Goal: Information Seeking & Learning: Check status

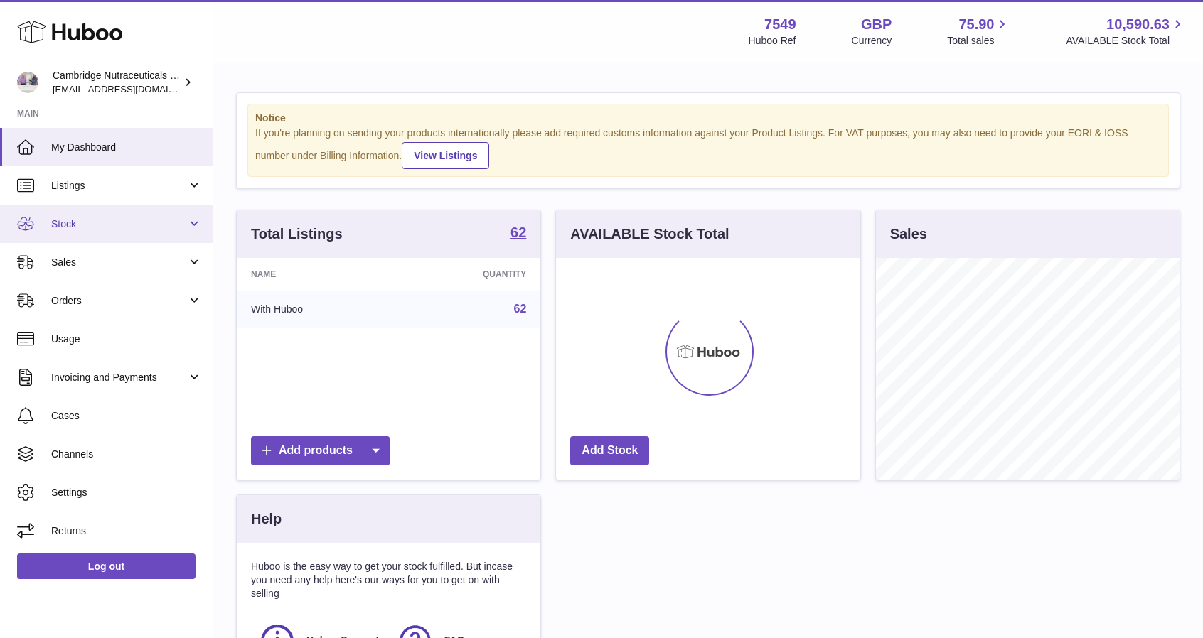
scroll to position [222, 304]
click at [74, 215] on link "Stock" at bounding box center [106, 224] width 213 height 38
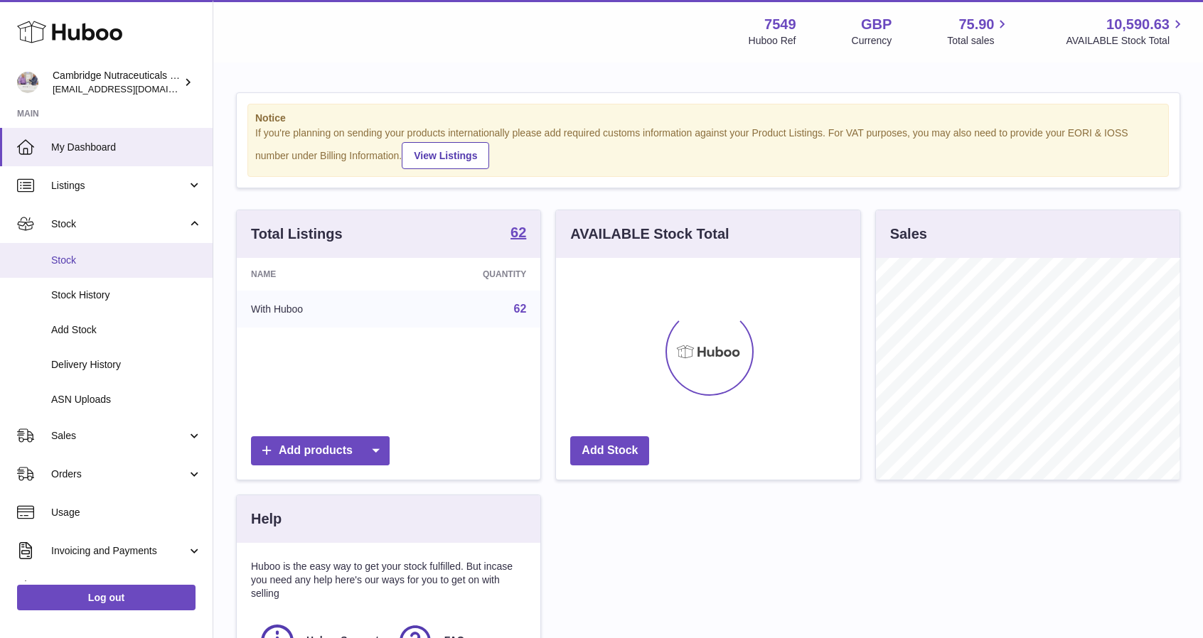
click at [95, 263] on span "Stock" at bounding box center [126, 261] width 151 height 14
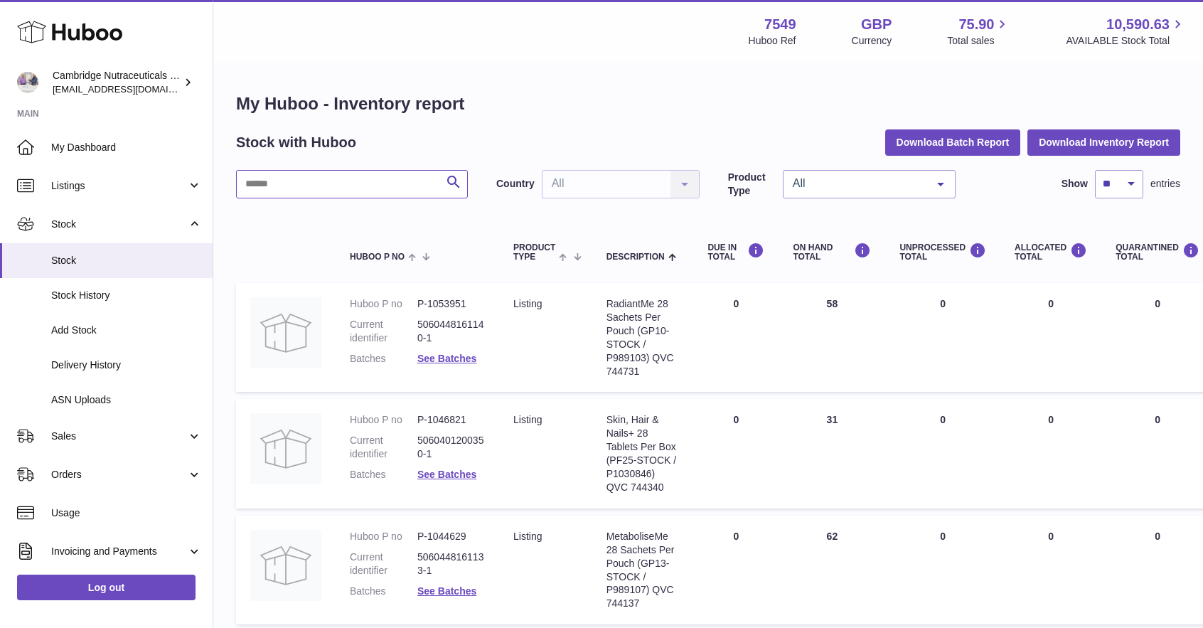
click at [338, 182] on input "text" at bounding box center [352, 184] width 232 height 28
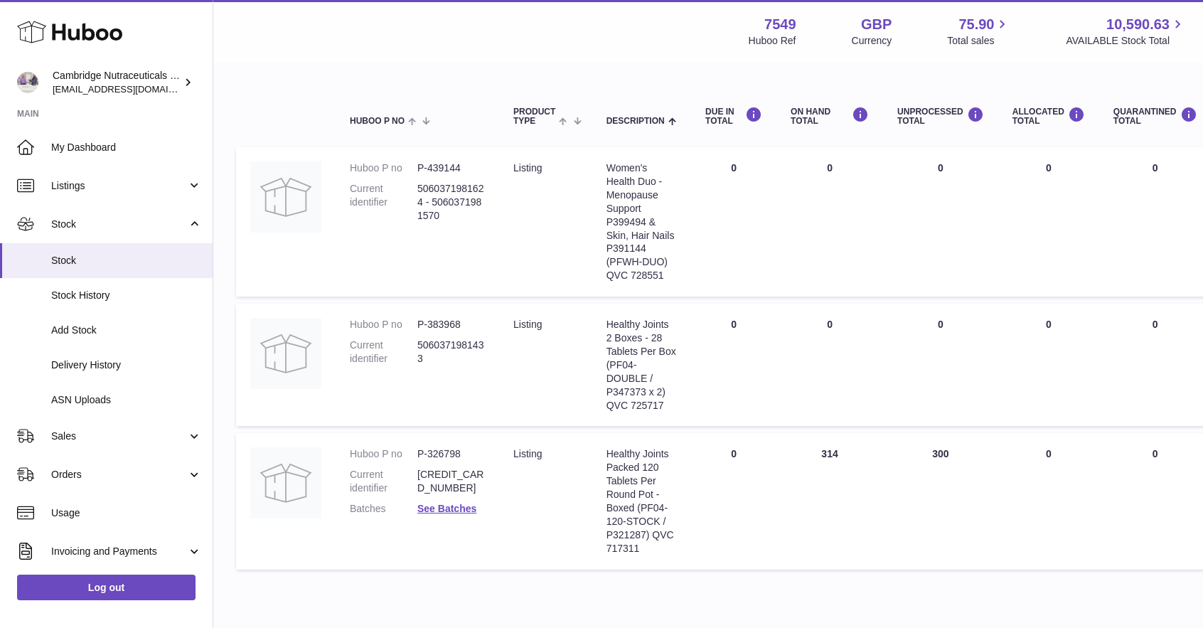
scroll to position [120, 0]
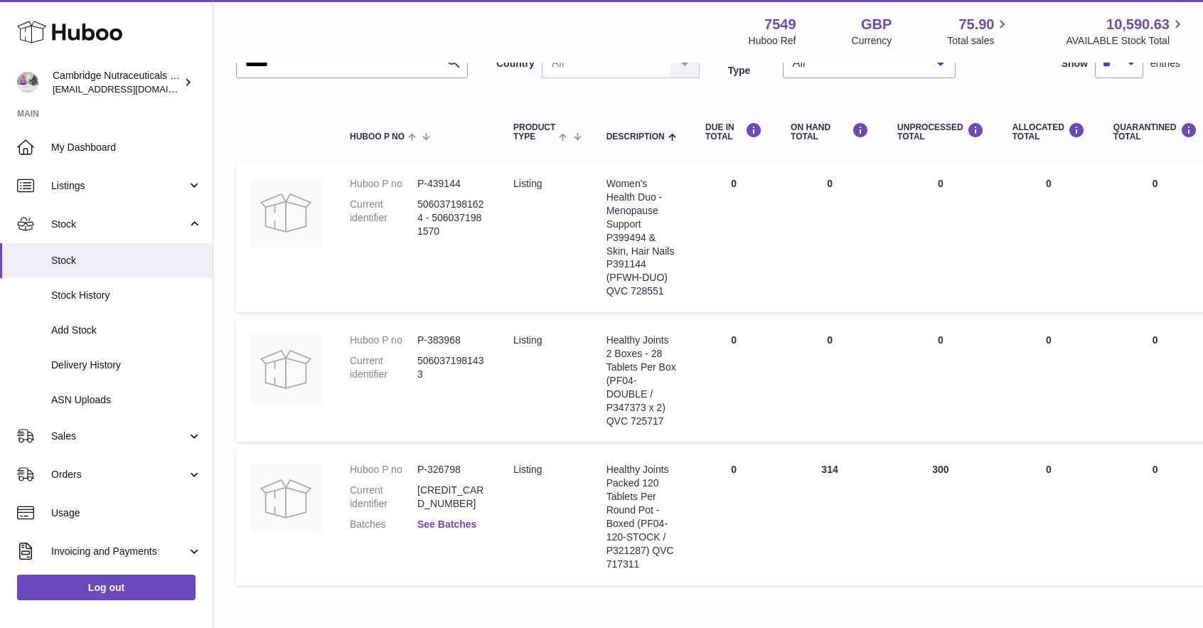
click at [429, 523] on link "See Batches" at bounding box center [446, 523] width 59 height 11
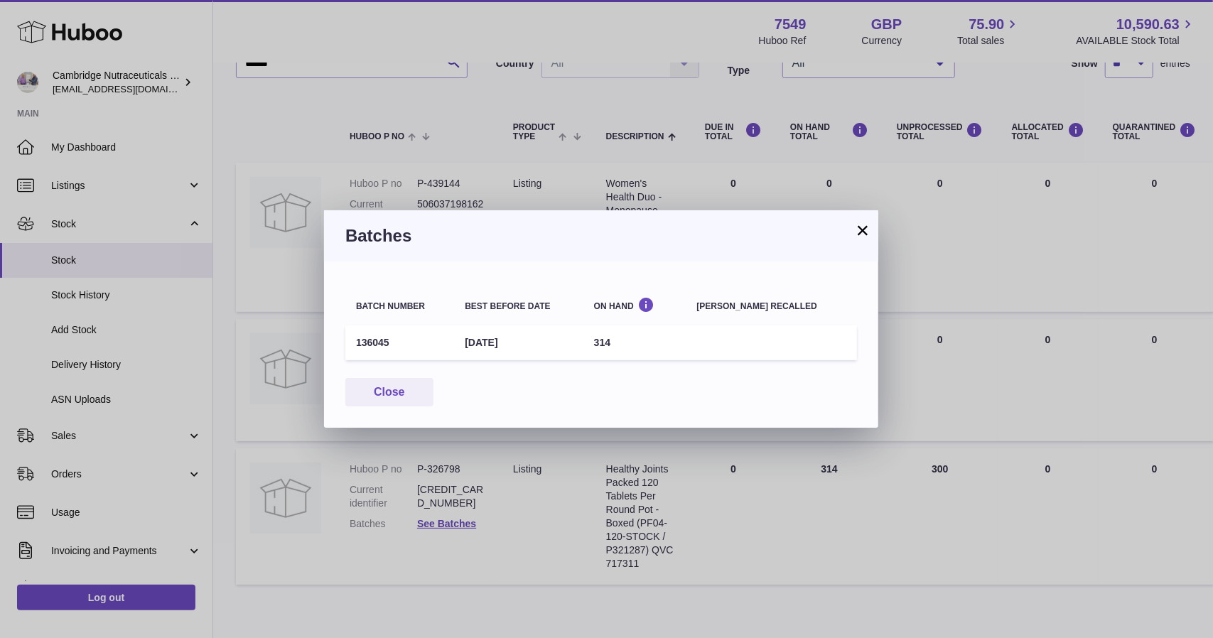
click at [862, 229] on button "×" at bounding box center [862, 230] width 17 height 17
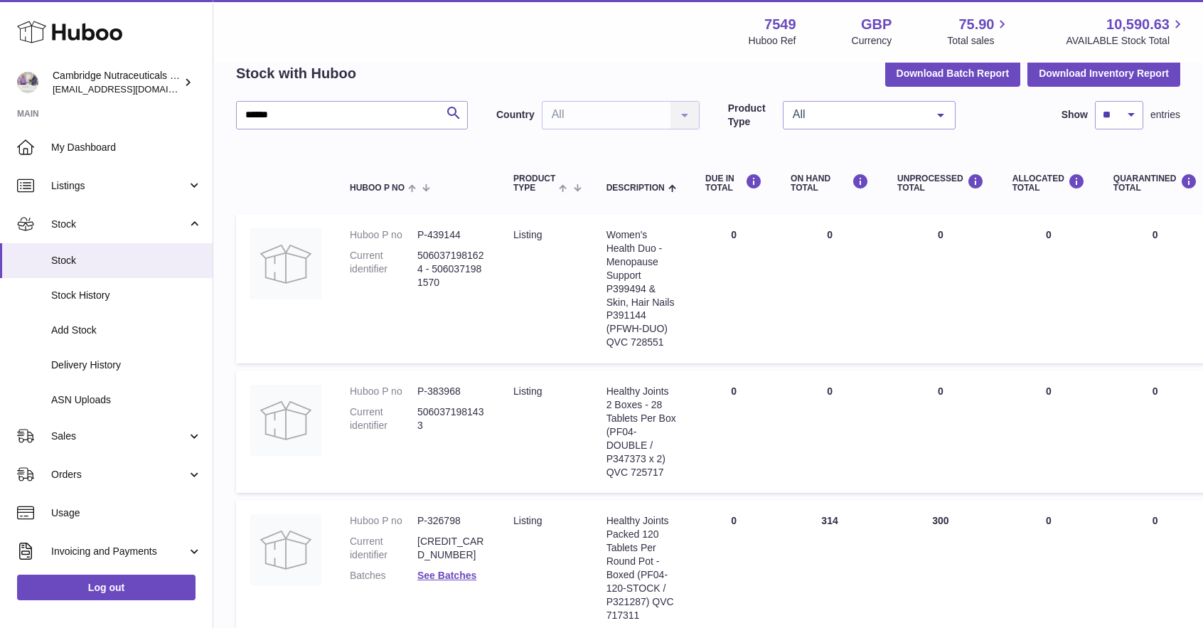
scroll to position [68, 0]
drag, startPoint x: 287, startPoint y: 109, endPoint x: 0, endPoint y: 151, distance: 290.3
click at [0, 151] on div "Huboo Cambridge Nutraceuticals Ltd qvc@camnutra.com Main My Dashboard Listings …" at bounding box center [601, 344] width 1203 height 824
type input "******"
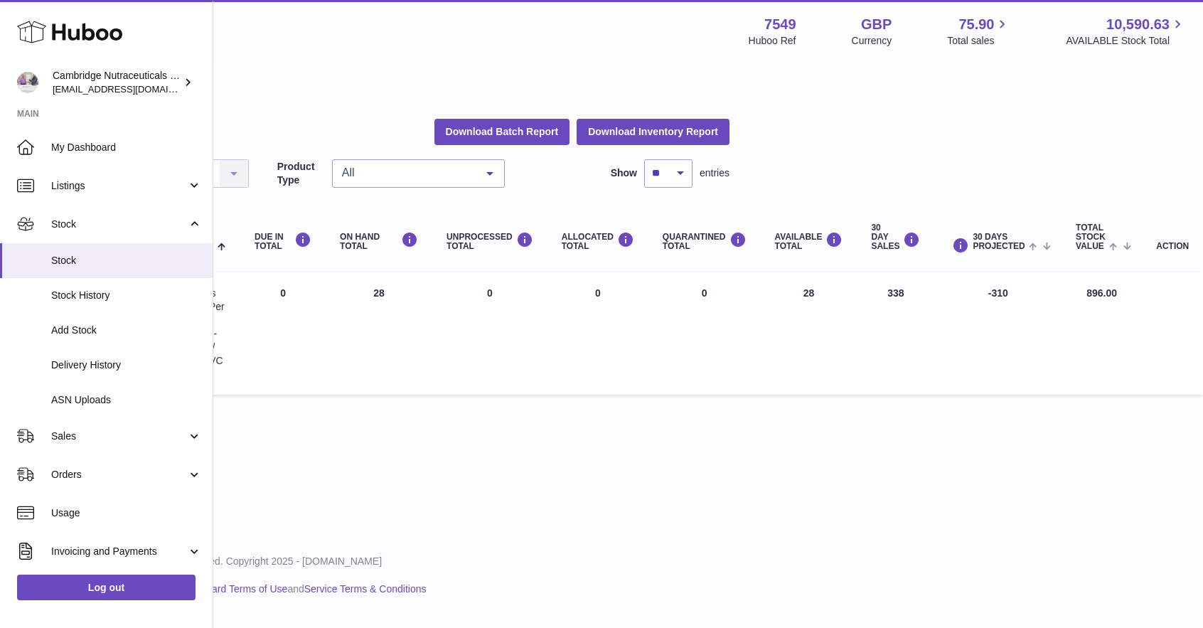
scroll to position [11, 0]
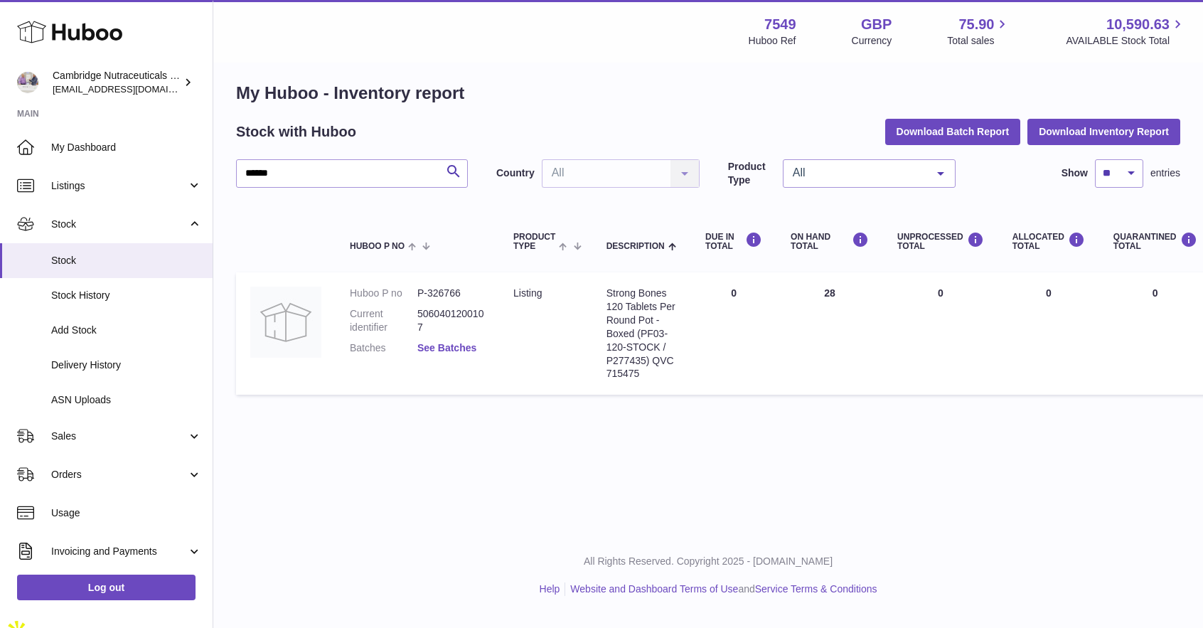
click at [449, 347] on link "See Batches" at bounding box center [446, 347] width 59 height 11
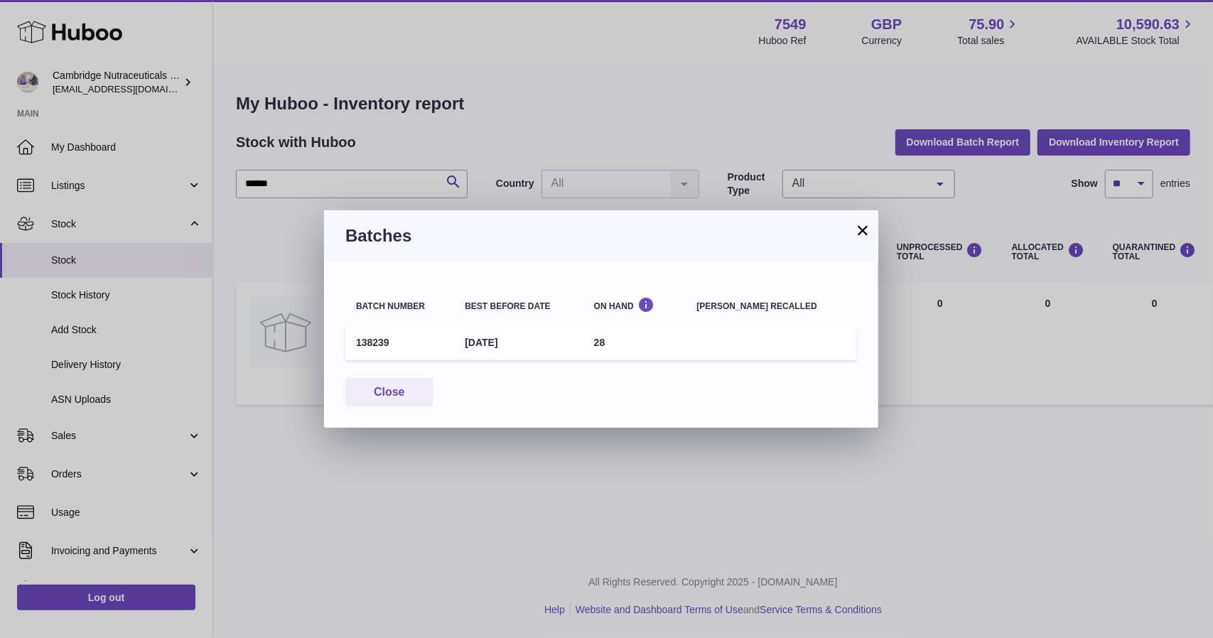
click at [867, 225] on button "×" at bounding box center [862, 230] width 17 height 17
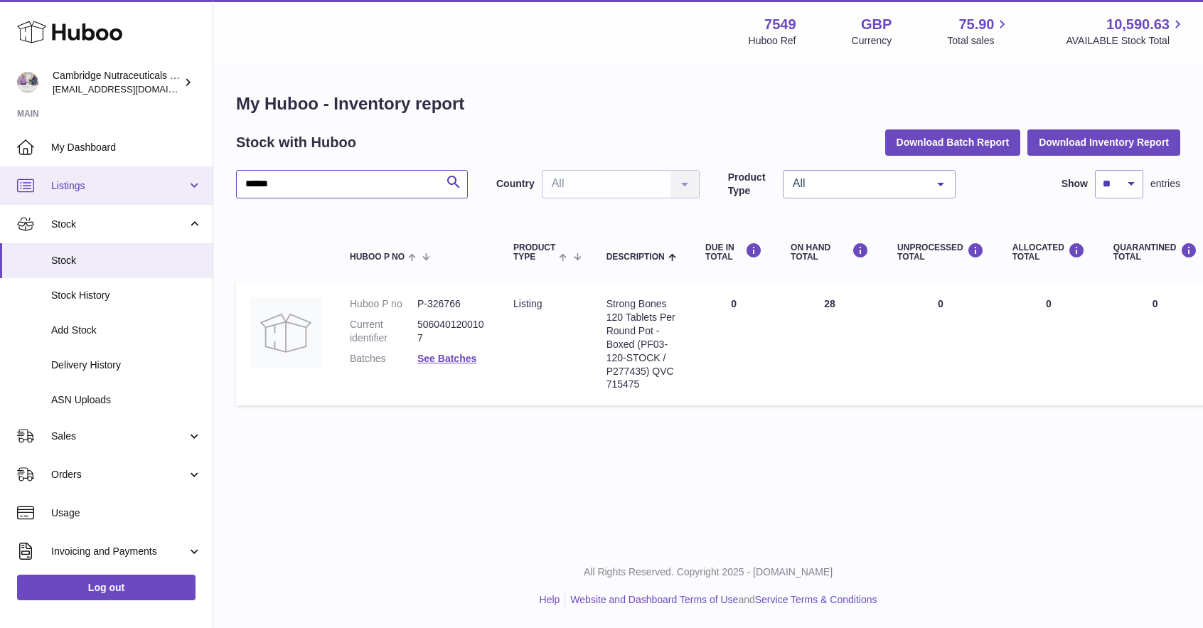
drag, startPoint x: 348, startPoint y: 182, endPoint x: 6, endPoint y: 193, distance: 341.4
click at [6, 193] on div "Huboo Cambridge Nutraceuticals Ltd qvc@camnutra.com Main My Dashboard Listings …" at bounding box center [601, 314] width 1203 height 628
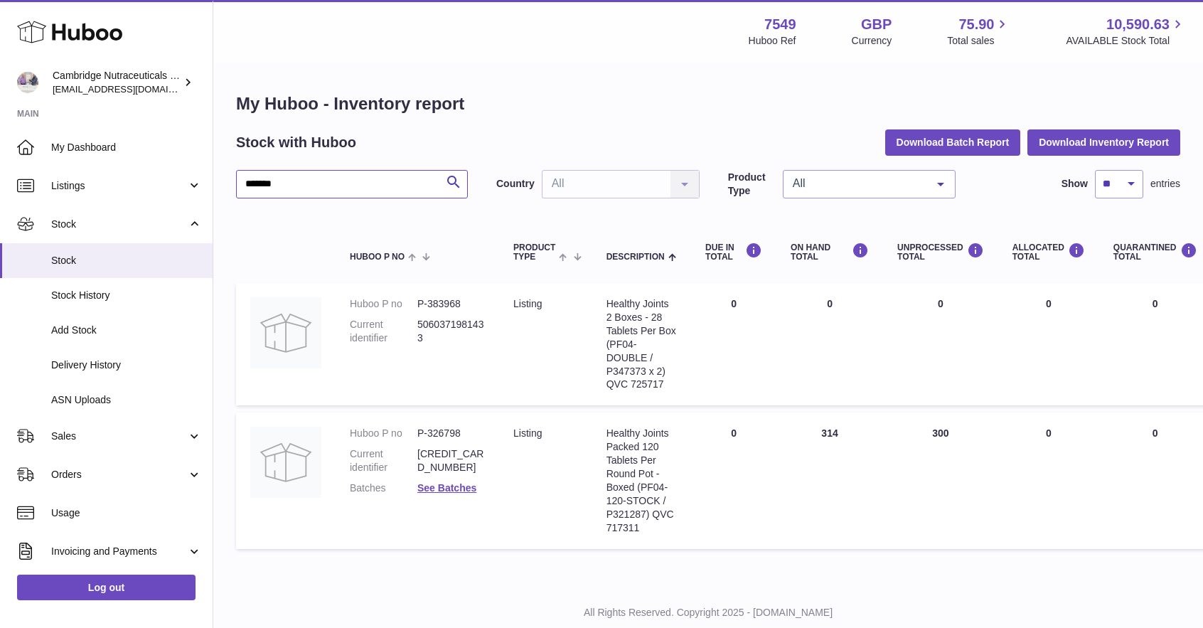
scroll to position [40, 0]
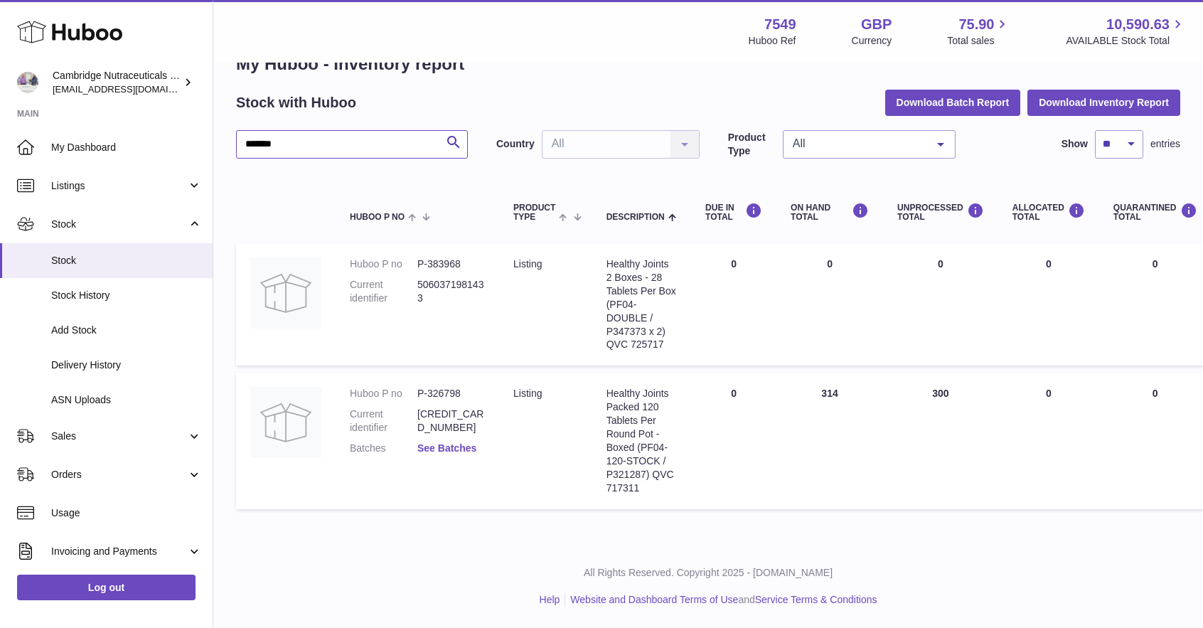
type input "*******"
click at [451, 442] on link "See Batches" at bounding box center [446, 447] width 59 height 11
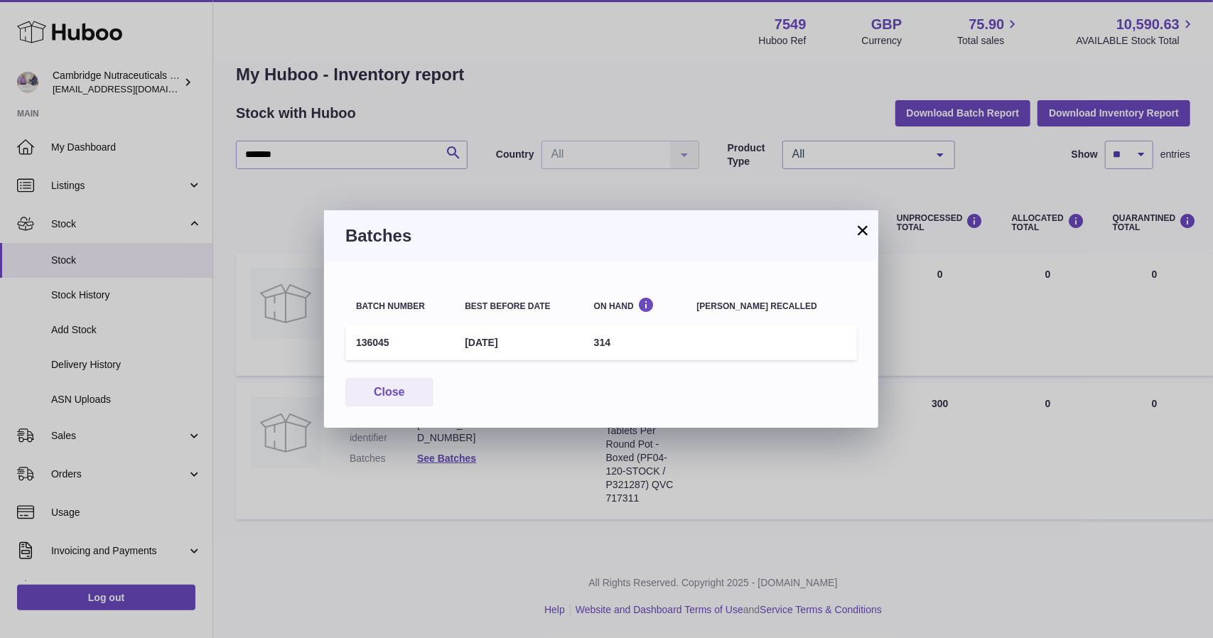
click at [862, 233] on button "×" at bounding box center [862, 230] width 17 height 17
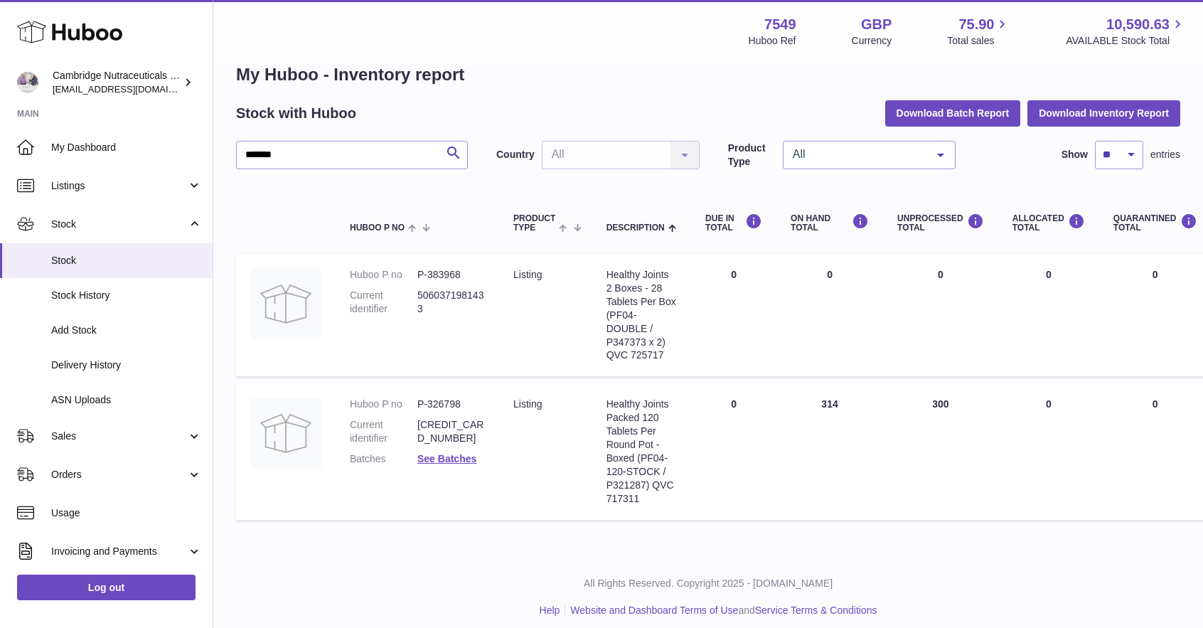
click at [644, 407] on div "Healthy Joints Packed 120 Tablets Per Round Pot - Boxed (PF04-120-STOCK / P3212…" at bounding box center [641, 450] width 70 height 107
click at [97, 599] on link "Log out" at bounding box center [106, 587] width 178 height 26
